Goal: Task Accomplishment & Management: Use online tool/utility

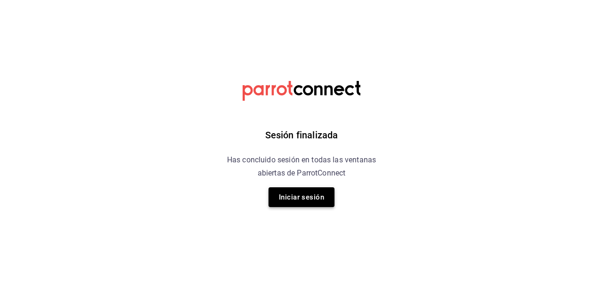
click at [327, 200] on button "Iniciar sesión" at bounding box center [301, 197] width 66 height 20
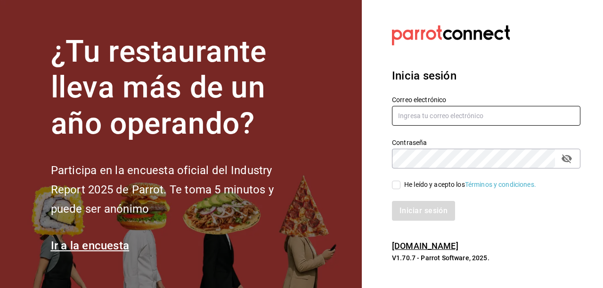
type input "hotaru@grupocosteno.com"
click at [392, 183] on input "He leído y acepto los Términos y condiciones." at bounding box center [396, 185] width 8 height 8
checkbox input "true"
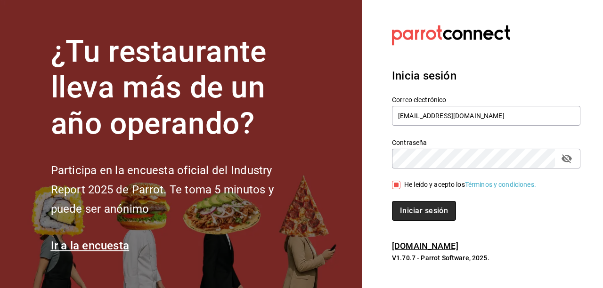
click at [416, 215] on button "Iniciar sesión" at bounding box center [424, 211] width 64 height 20
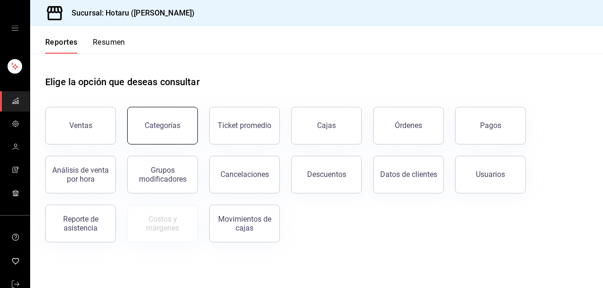
click at [187, 127] on button "Categorías" at bounding box center [162, 126] width 71 height 38
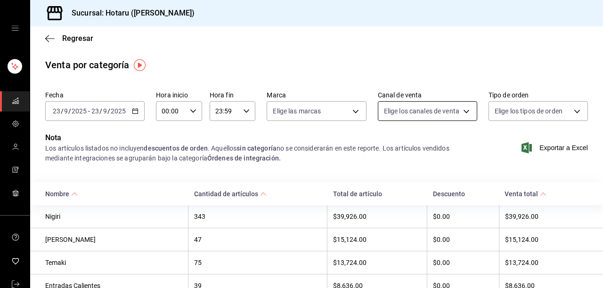
click at [463, 109] on body "Sucursal: Hotaru ([PERSON_NAME]) Regresar Venta por categoría Fecha [DATE] [DAT…" at bounding box center [301, 144] width 603 height 288
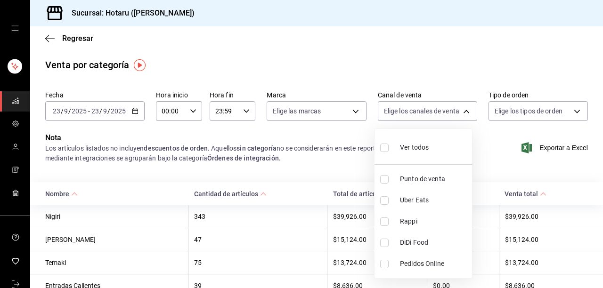
click at [387, 201] on input "checkbox" at bounding box center [384, 200] width 8 height 8
checkbox input "true"
type input "UBER_EATS"
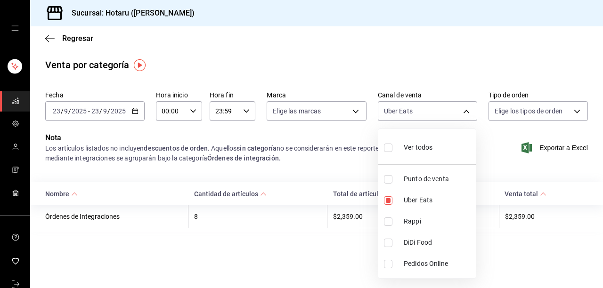
click at [354, 111] on div at bounding box center [301, 144] width 603 height 288
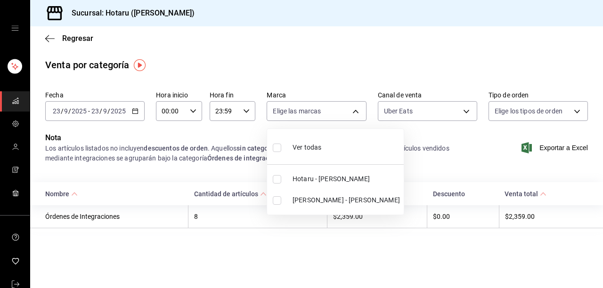
click at [354, 111] on body "Sucursal: Hotaru ([PERSON_NAME]) Regresar Venta por categoría Fecha [DATE] [DAT…" at bounding box center [301, 144] width 603 height 288
click at [277, 179] on input "checkbox" at bounding box center [277, 179] width 8 height 8
checkbox input "true"
type input "c6f689f8-63fd-49a8-a607-35aea03ac6a9"
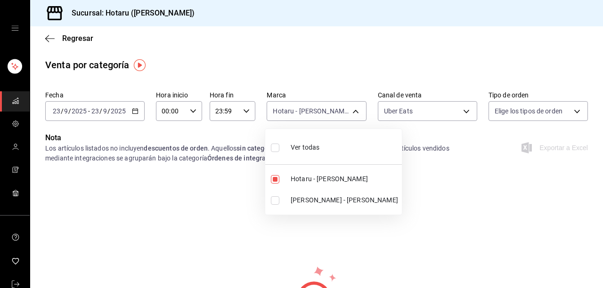
click at [275, 200] on input "checkbox" at bounding box center [275, 200] width 8 height 8
checkbox input "true"
type input "c6f689f8-63fd-49a8-a607-35aea03ac6a9,619c758d-7c36-49c6-a756-e52d453908cb"
checkbox input "true"
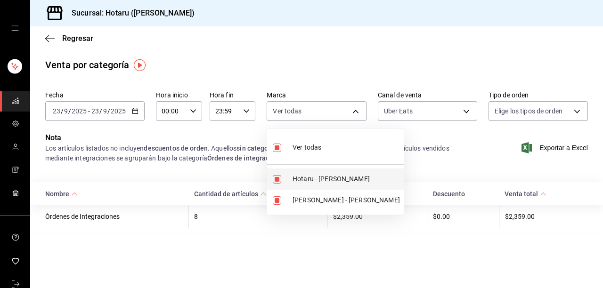
click at [277, 180] on input "checkbox" at bounding box center [277, 179] width 8 height 8
checkbox input "false"
type input "619c758d-7c36-49c6-a756-e52d453908cb"
checkbox input "false"
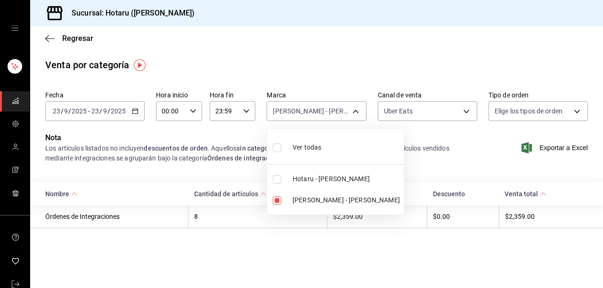
click at [467, 113] on div at bounding box center [301, 144] width 603 height 288
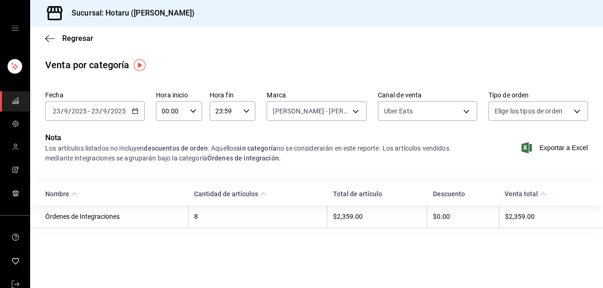
click at [467, 113] on body "Sucursal: Hotaru ([PERSON_NAME]) Regresar Venta por categoría Fecha [DATE] [DAT…" at bounding box center [301, 144] width 603 height 288
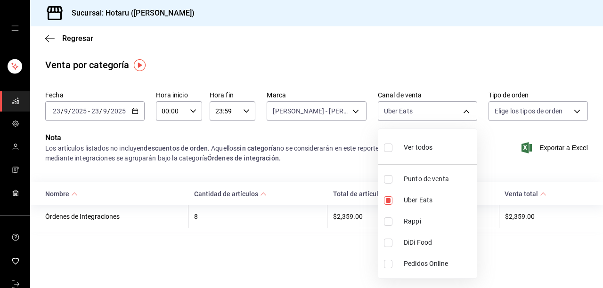
click at [338, 245] on div at bounding box center [301, 144] width 603 height 288
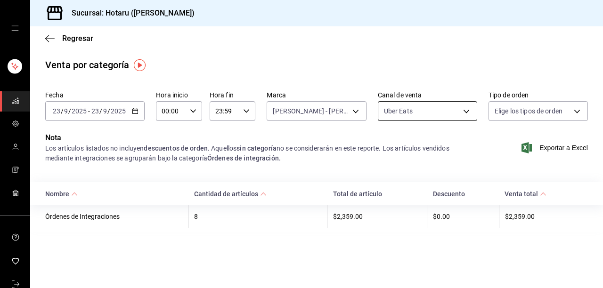
click at [465, 112] on body "Sucursal: Hotaru ([PERSON_NAME]) Regresar Venta por categoría Fecha [DATE] [DAT…" at bounding box center [301, 144] width 603 height 288
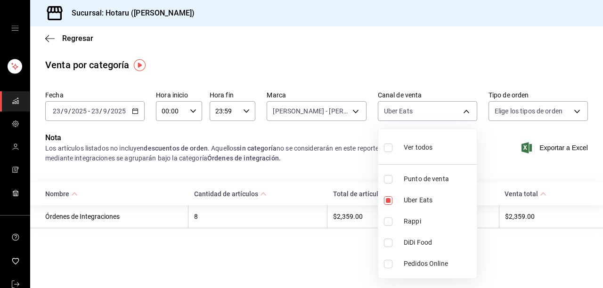
click at [350, 249] on div at bounding box center [301, 144] width 603 height 288
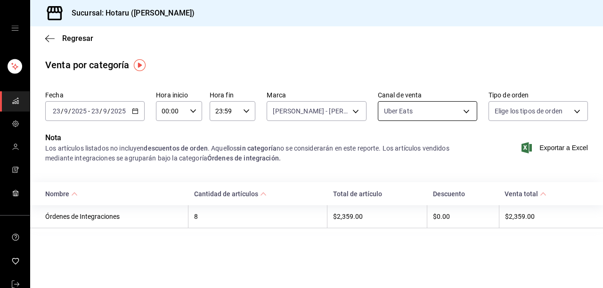
click at [467, 112] on body "Sucursal: Hotaru ([PERSON_NAME]) Regresar Venta por categoría Fecha [DATE] [DAT…" at bounding box center [301, 144] width 603 height 288
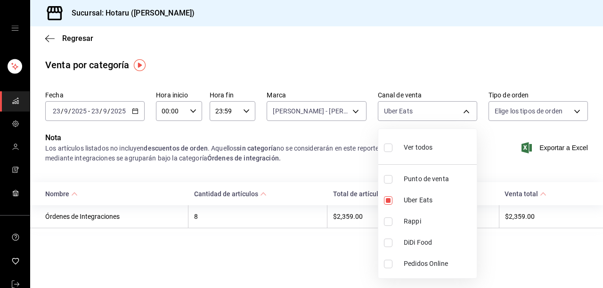
click at [319, 245] on div at bounding box center [301, 144] width 603 height 288
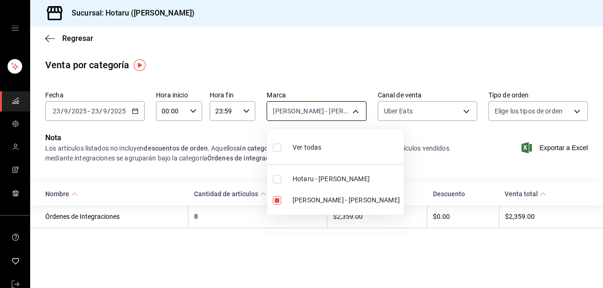
click at [354, 111] on body "Sucursal: Hotaru ([PERSON_NAME]) Regresar Venta por categoría Fecha [DATE] [DAT…" at bounding box center [301, 144] width 603 height 288
click at [277, 178] on input "checkbox" at bounding box center [277, 179] width 8 height 8
checkbox input "true"
type input "619c758d-7c36-49c6-a756-e52d453908cb,c6f689f8-63fd-49a8-a607-35aea03ac6a9"
checkbox input "true"
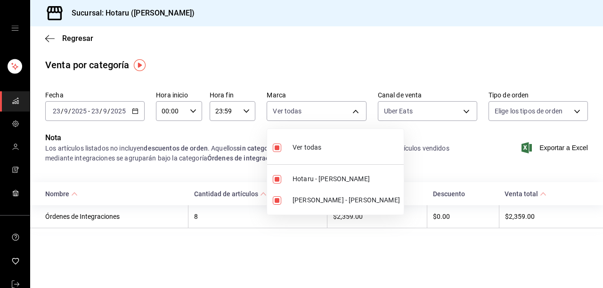
click at [274, 200] on input "checkbox" at bounding box center [277, 200] width 8 height 8
checkbox input "false"
type input "c6f689f8-63fd-49a8-a607-35aea03ac6a9"
checkbox input "false"
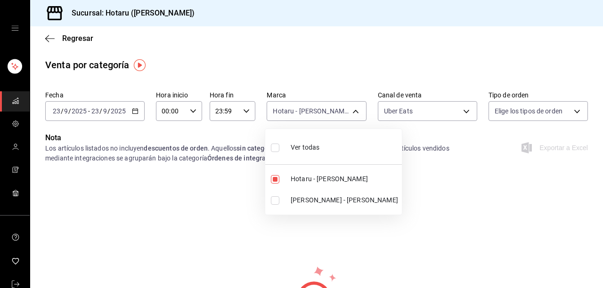
click at [273, 199] on input "checkbox" at bounding box center [275, 200] width 8 height 8
checkbox input "true"
type input "c6f689f8-63fd-49a8-a607-35aea03ac6a9,619c758d-7c36-49c6-a756-e52d453908cb"
checkbox input "true"
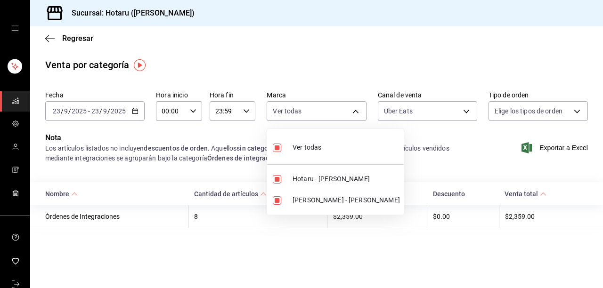
click at [467, 112] on div at bounding box center [301, 144] width 603 height 288
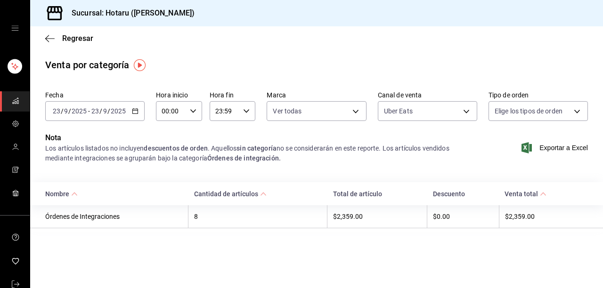
click at [467, 112] on body "Sucursal: Hotaru ([PERSON_NAME]) Regresar Venta por categoría Fecha [DATE] [DAT…" at bounding box center [301, 144] width 603 height 288
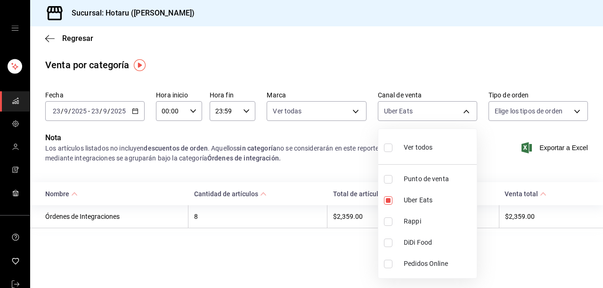
click at [391, 220] on input "checkbox" at bounding box center [388, 221] width 8 height 8
checkbox input "true"
type input "UBER_EATS,RAPPI"
click at [388, 201] on input "checkbox" at bounding box center [388, 200] width 8 height 8
checkbox input "false"
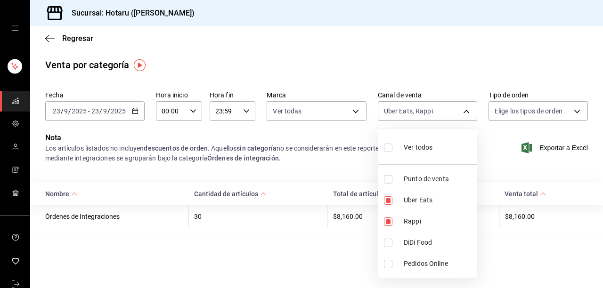
type input "RAPPI"
click at [389, 220] on input "checkbox" at bounding box center [388, 221] width 8 height 8
checkbox input "false"
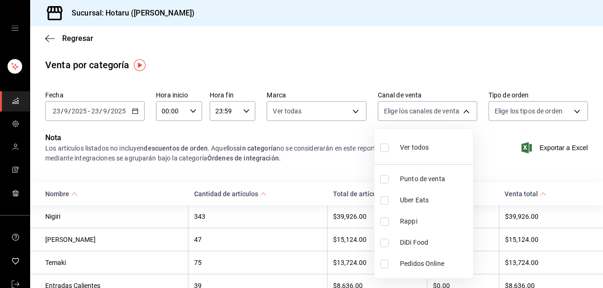
click at [356, 113] on div at bounding box center [301, 144] width 603 height 288
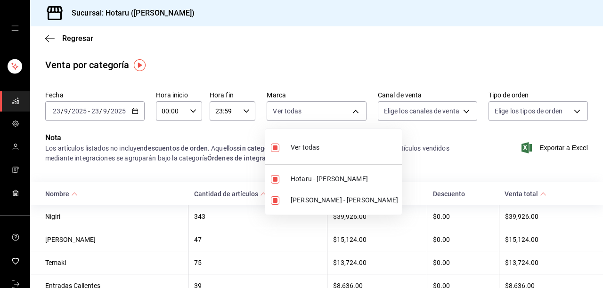
click at [356, 113] on body "Sucursal: Hotaru ([PERSON_NAME]) Regresar Venta por categoría Fecha [DATE] [DAT…" at bounding box center [301, 144] width 603 height 288
click at [277, 146] on input "checkbox" at bounding box center [275, 148] width 8 height 8
checkbox input "false"
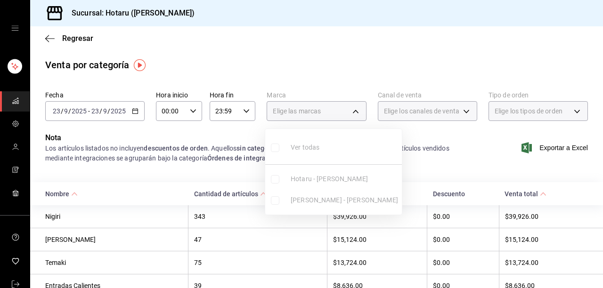
checkbox input "false"
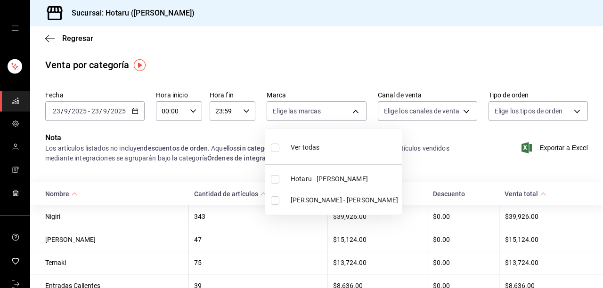
click at [461, 114] on div at bounding box center [301, 144] width 603 height 288
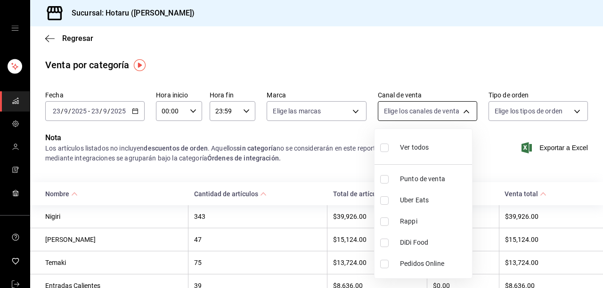
click at [460, 112] on body "Sucursal: Hotaru ([PERSON_NAME]) Regresar Venta por categoría Fecha [DATE] [DAT…" at bounding box center [301, 144] width 603 height 288
click at [384, 220] on input "checkbox" at bounding box center [384, 221] width 8 height 8
checkbox input "true"
type input "RAPPI"
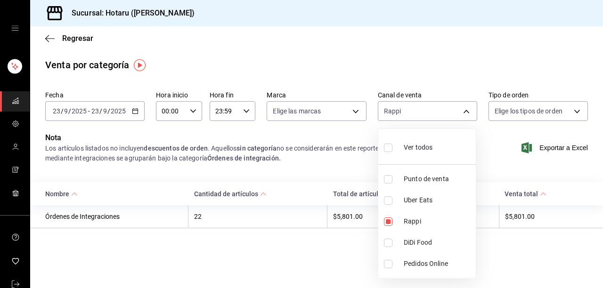
click at [356, 108] on div at bounding box center [301, 144] width 603 height 288
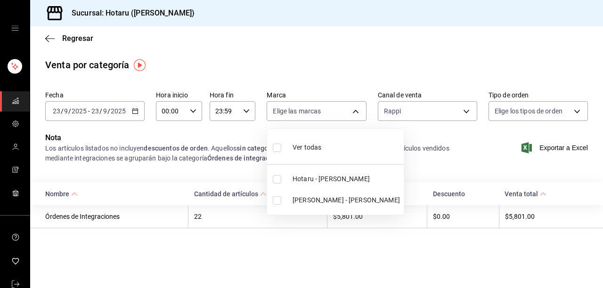
click at [356, 108] on body "Sucursal: Hotaru ([PERSON_NAME]) Regresar Venta por categoría Fecha [DATE] [DAT…" at bounding box center [301, 144] width 603 height 288
click at [275, 179] on input "checkbox" at bounding box center [277, 179] width 8 height 8
checkbox input "true"
type input "c6f689f8-63fd-49a8-a607-35aea03ac6a9"
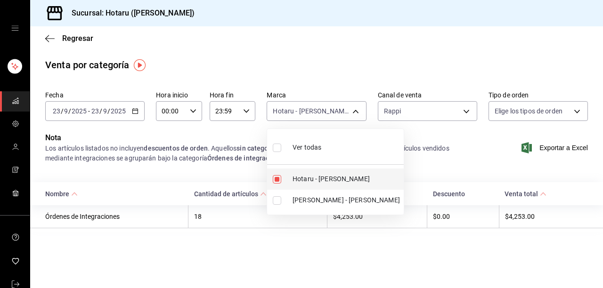
click at [278, 178] on input "checkbox" at bounding box center [277, 179] width 8 height 8
checkbox input "false"
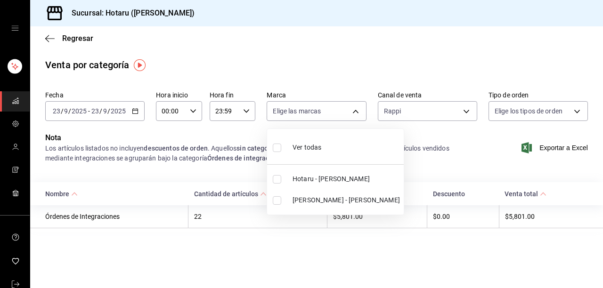
click at [275, 197] on input "checkbox" at bounding box center [277, 200] width 8 height 8
checkbox input "true"
type input "619c758d-7c36-49c6-a756-e52d453908cb"
click at [469, 112] on div at bounding box center [301, 144] width 603 height 288
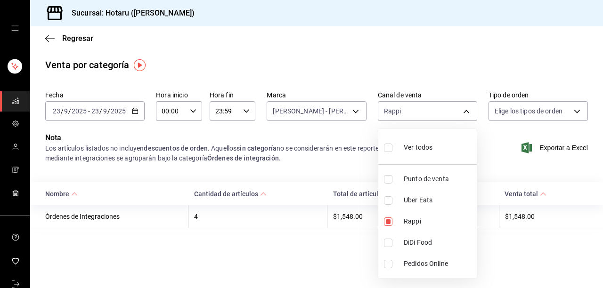
click at [469, 112] on body "Sucursal: Hotaru ([PERSON_NAME]) Regresar Venta por categoría Fecha [DATE] [DAT…" at bounding box center [301, 144] width 603 height 288
click at [389, 196] on input "checkbox" at bounding box center [388, 200] width 8 height 8
checkbox input "true"
type input "RAPPI,UBER_EATS"
click at [385, 222] on input "checkbox" at bounding box center [388, 221] width 8 height 8
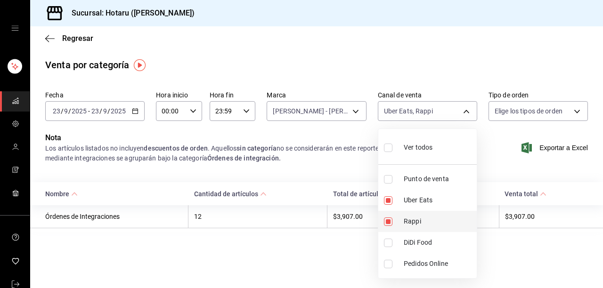
checkbox input "false"
type input "UBER_EATS"
click at [353, 112] on div at bounding box center [301, 144] width 603 height 288
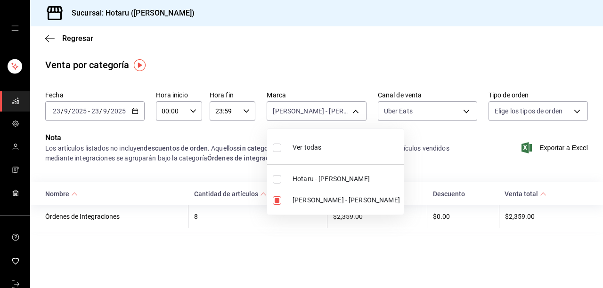
click at [353, 112] on body "Sucursal: Hotaru ([PERSON_NAME]) Regresar Venta por categoría Fecha [DATE] [DAT…" at bounding box center [301, 144] width 603 height 288
click at [275, 179] on input "checkbox" at bounding box center [277, 179] width 8 height 8
checkbox input "true"
type input "619c758d-7c36-49c6-a756-e52d453908cb,c6f689f8-63fd-49a8-a607-35aea03ac6a9"
checkbox input "true"
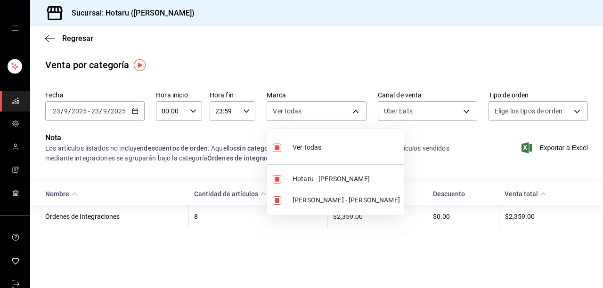
click at [463, 113] on div at bounding box center [301, 144] width 603 height 288
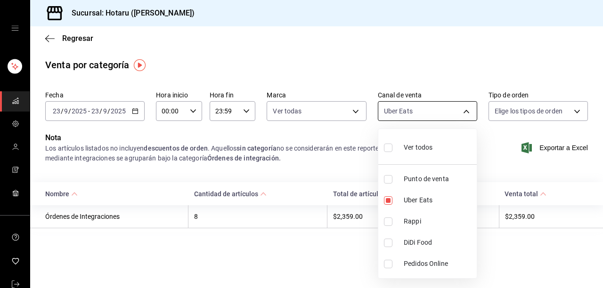
click at [466, 109] on body "Sucursal: Hotaru ([PERSON_NAME]) Regresar Venta por categoría Fecha [DATE] [DAT…" at bounding box center [301, 144] width 603 height 288
click at [390, 218] on input "checkbox" at bounding box center [388, 221] width 8 height 8
checkbox input "true"
type input "UBER_EATS,RAPPI"
